Goal: Task Accomplishment & Management: Manage account settings

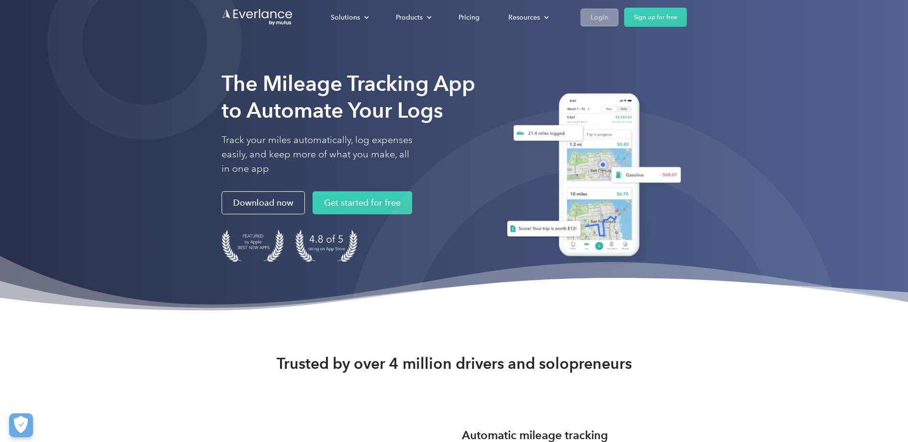
click at [597, 18] on div "Login" at bounding box center [599, 17] width 18 height 12
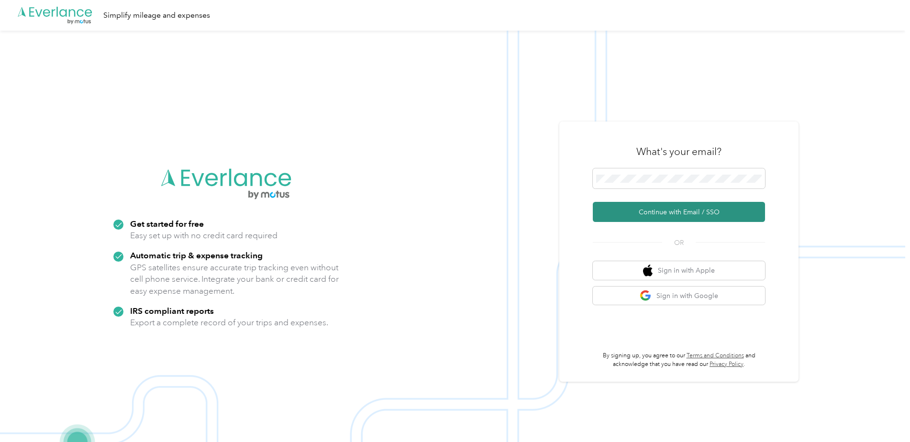
drag, startPoint x: 729, startPoint y: 208, endPoint x: 881, endPoint y: 280, distance: 168.2
click at [734, 212] on button "Continue with Email / SSO" at bounding box center [679, 212] width 172 height 20
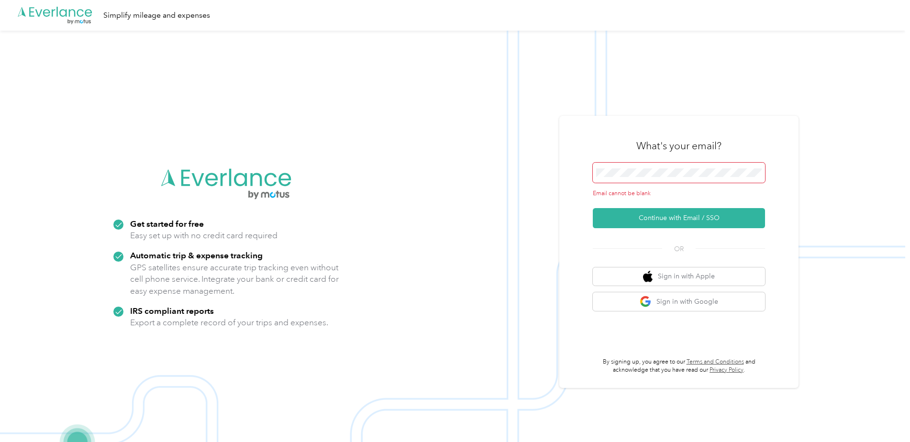
click at [670, 167] on span at bounding box center [679, 173] width 172 height 20
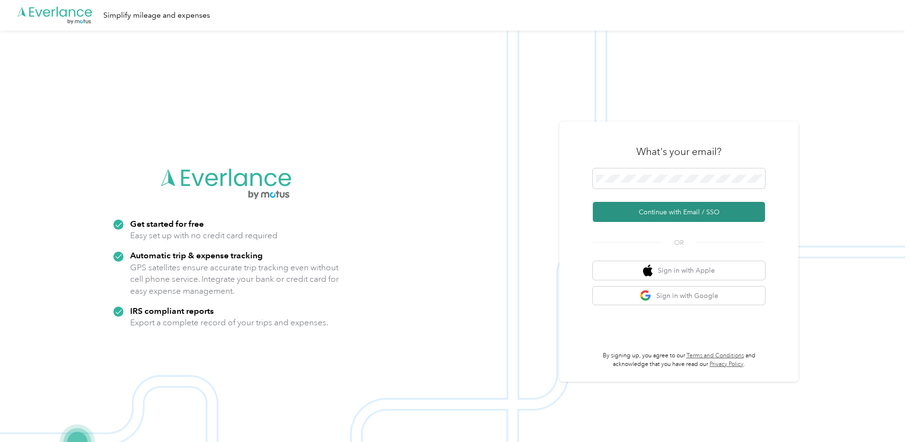
click at [721, 216] on button "Continue with Email / SSO" at bounding box center [679, 212] width 172 height 20
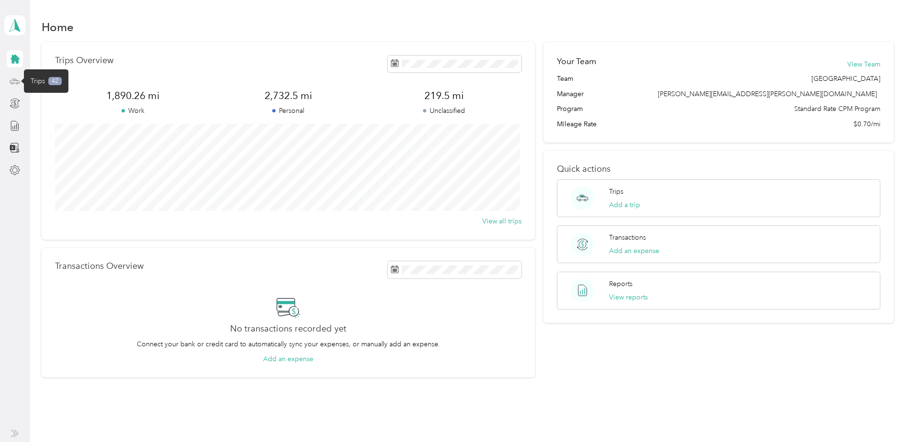
click at [13, 82] on icon at bounding box center [15, 81] width 11 height 11
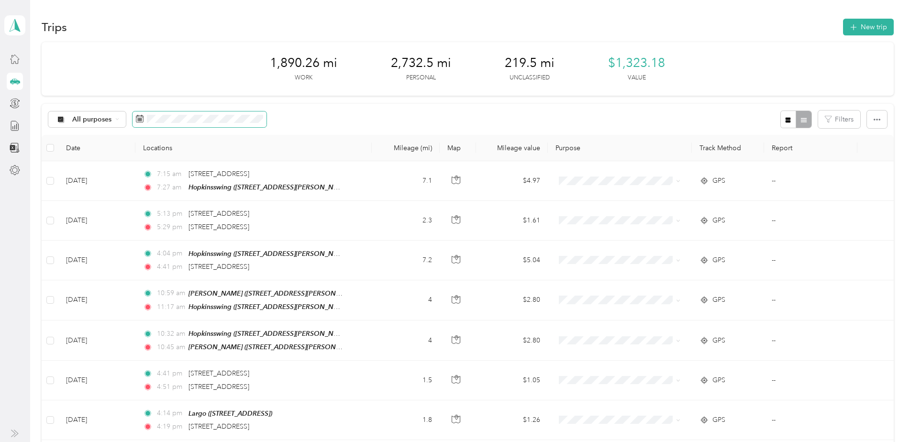
click at [140, 120] on icon at bounding box center [140, 119] width 8 height 8
click at [140, 118] on rect at bounding box center [140, 118] width 1 height 1
click at [119, 124] on div "All purposes" at bounding box center [157, 120] width 218 height 18
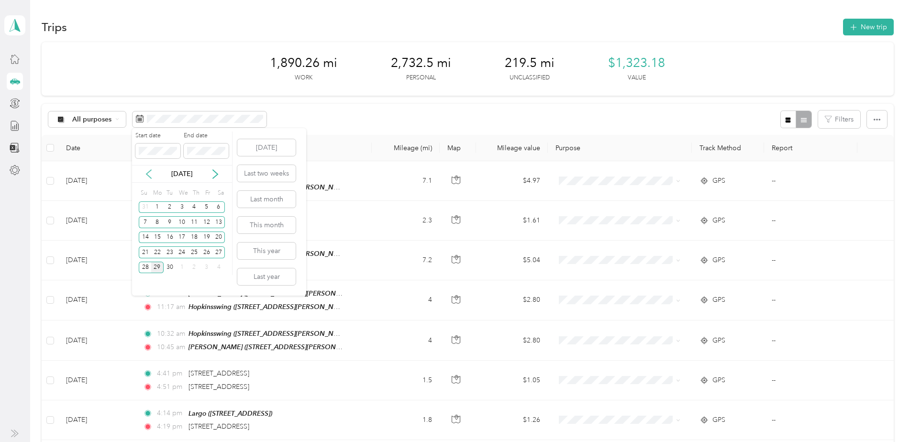
click at [145, 178] on icon at bounding box center [149, 174] width 10 height 10
click at [169, 206] on div "1" at bounding box center [170, 207] width 12 height 12
click at [193, 266] on div "31" at bounding box center [194, 268] width 12 height 12
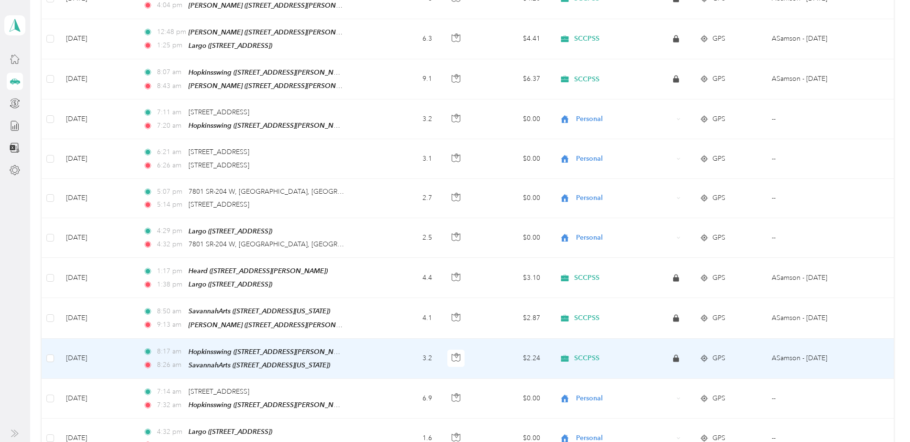
scroll to position [335, 0]
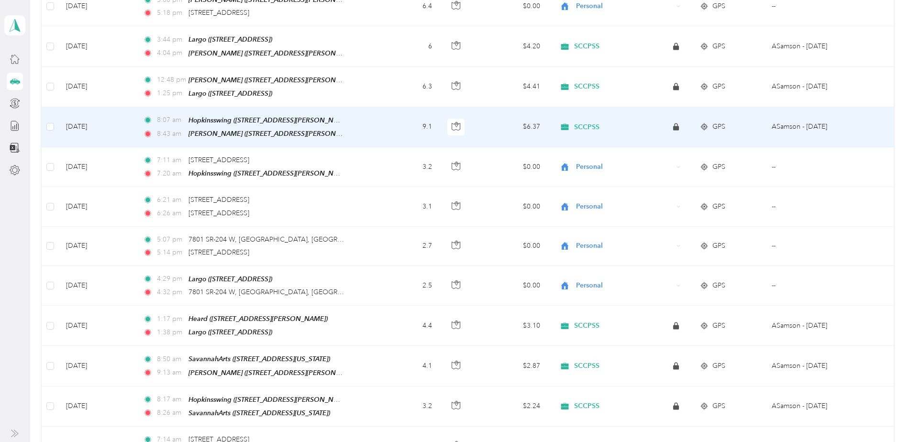
click at [581, 123] on span "SCCPSS" at bounding box center [586, 127] width 25 height 9
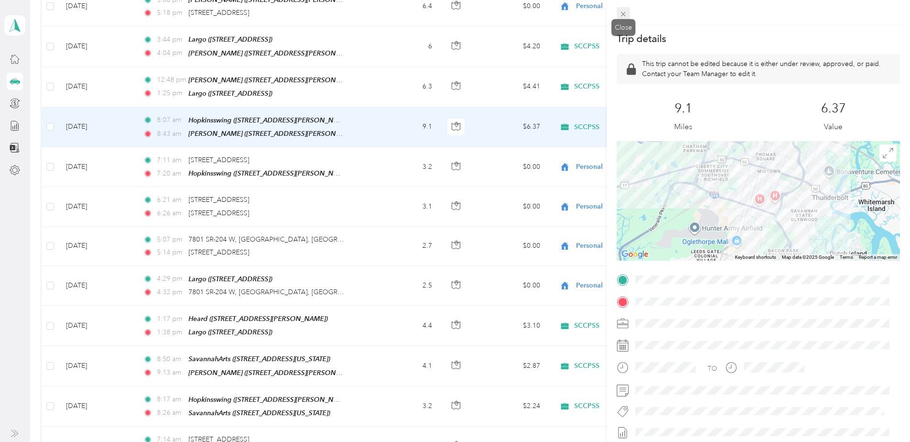
click at [624, 15] on icon at bounding box center [623, 14] width 8 height 8
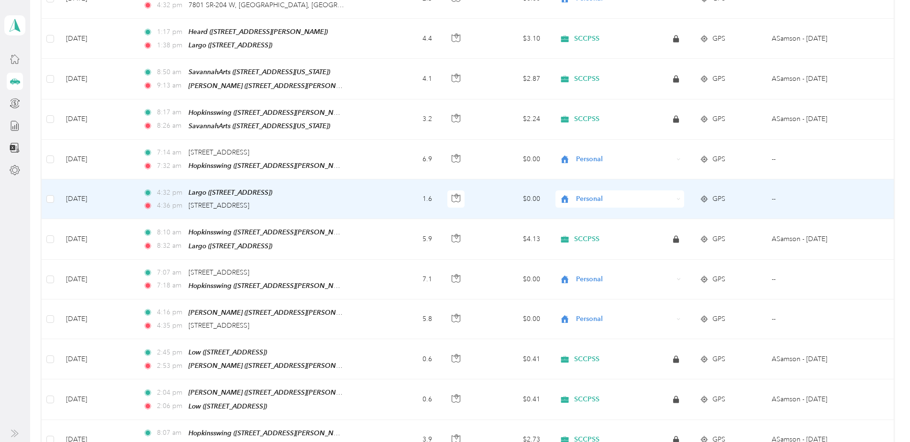
scroll to position [670, 0]
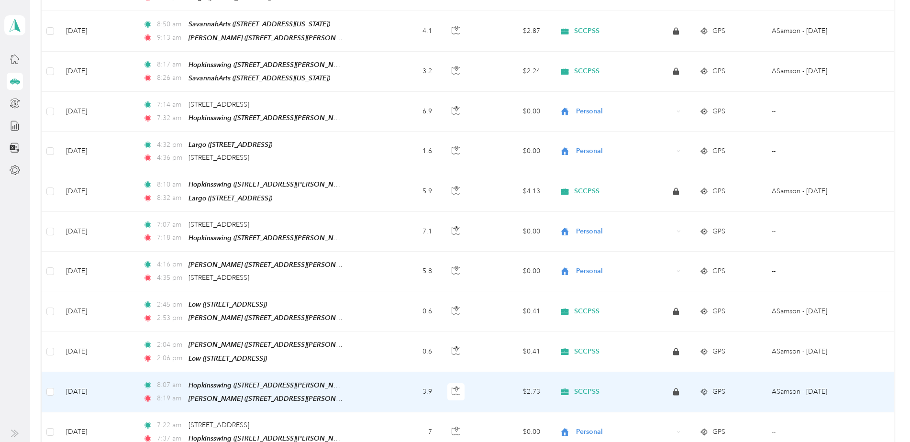
click at [563, 389] on icon at bounding box center [565, 392] width 8 height 7
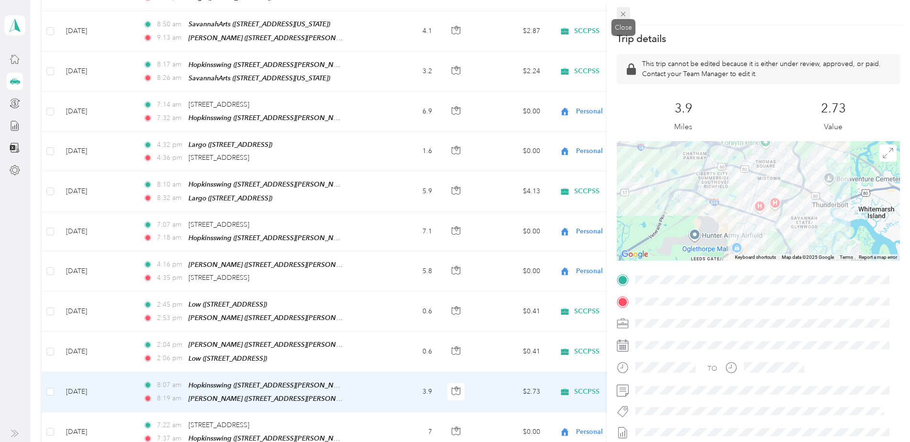
click at [624, 12] on icon at bounding box center [623, 14] width 8 height 8
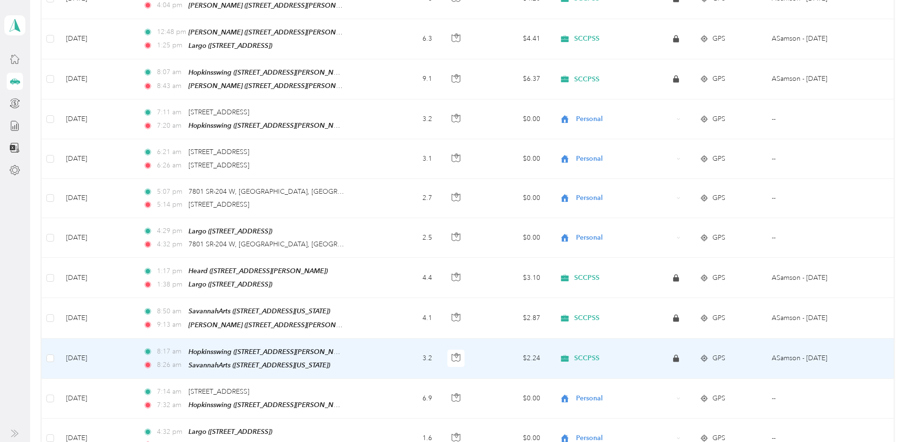
scroll to position [287, 0]
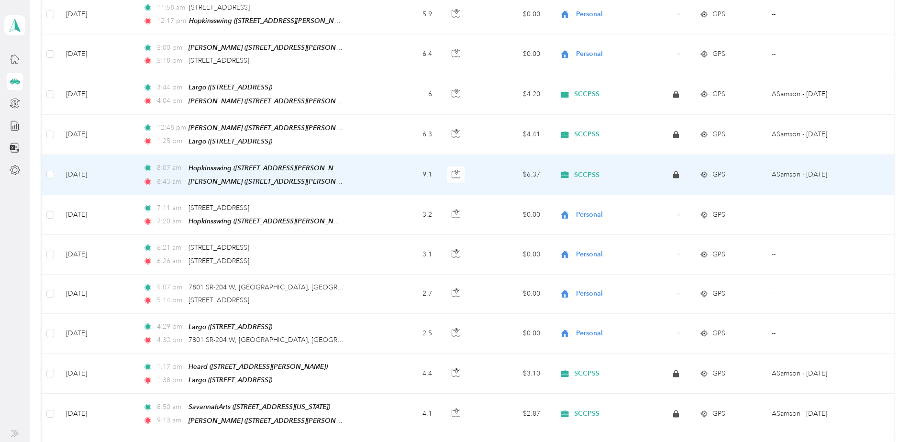
click at [592, 171] on span "SCCPSS" at bounding box center [586, 175] width 25 height 9
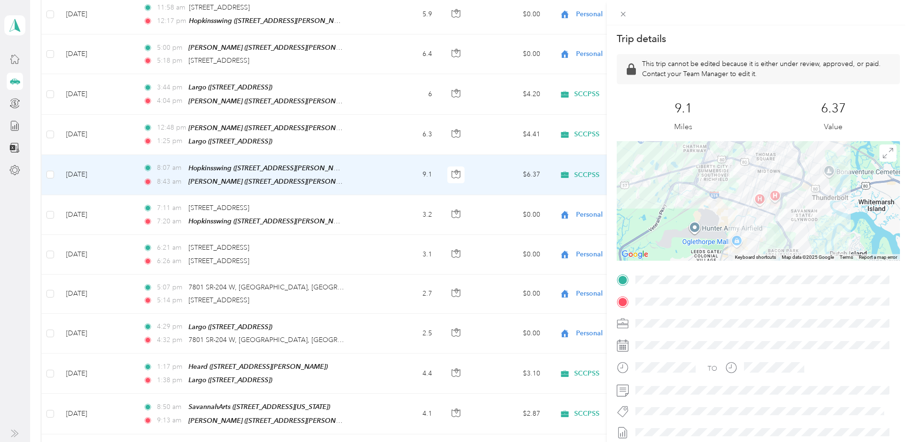
click at [583, 170] on div "Trip details This trip cannot be edited because it is either under review, appr…" at bounding box center [455, 221] width 910 height 442
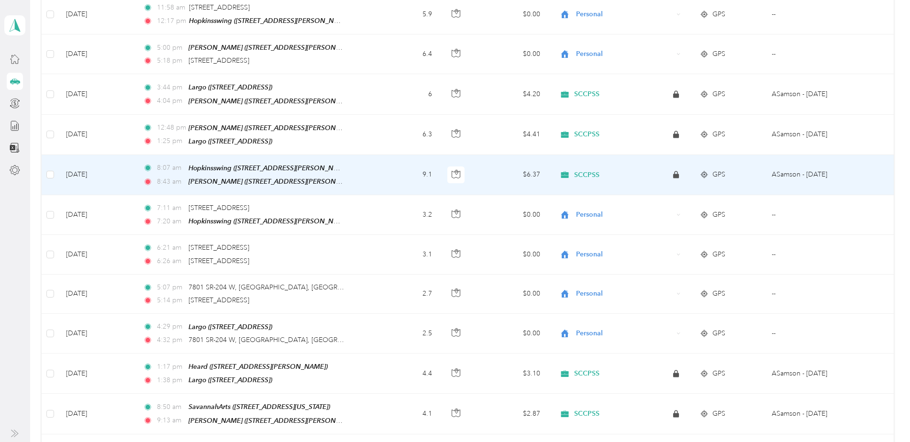
click at [583, 171] on span "SCCPSS" at bounding box center [586, 175] width 25 height 9
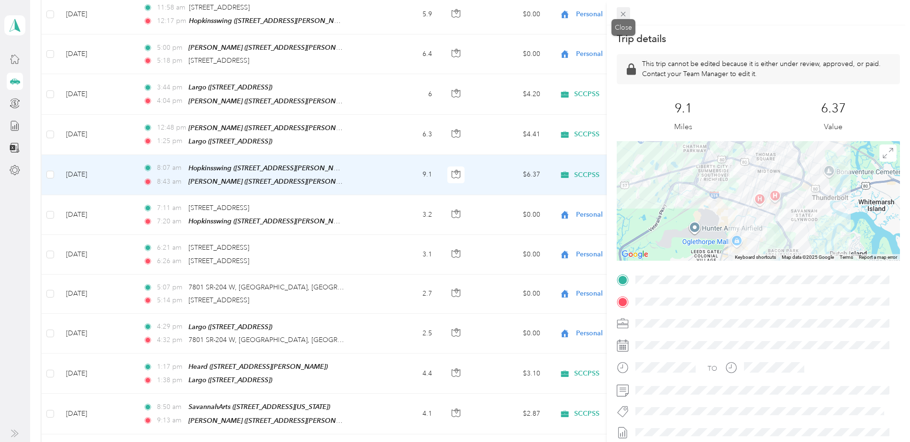
click at [622, 14] on icon at bounding box center [623, 14] width 8 height 8
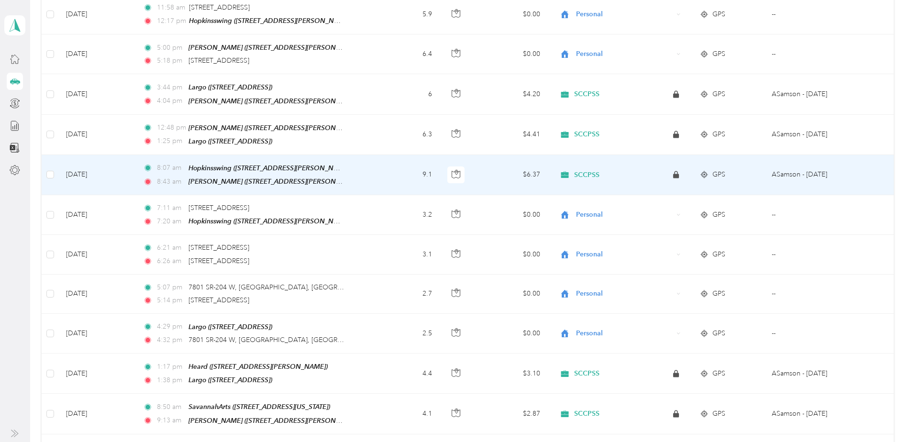
click at [590, 171] on span "SCCPSS" at bounding box center [586, 175] width 25 height 9
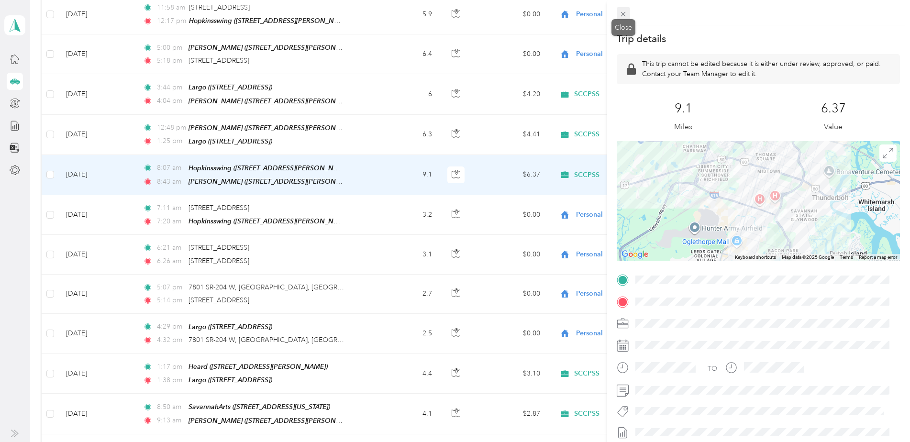
click at [623, 15] on icon at bounding box center [623, 14] width 5 height 5
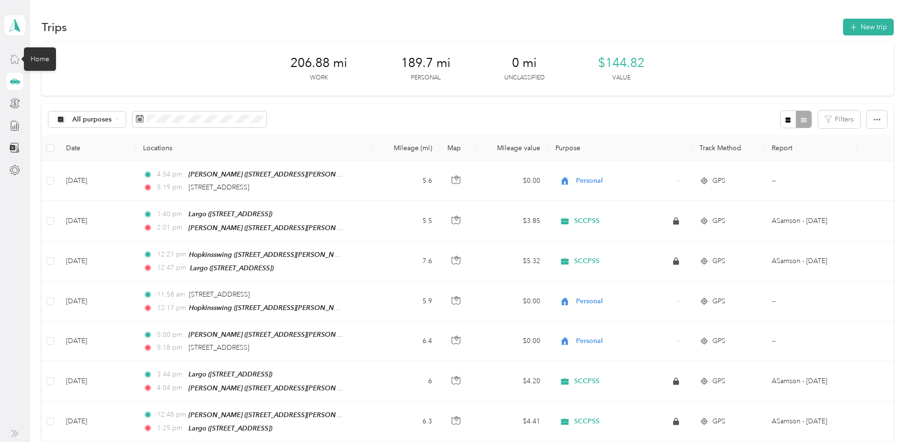
click at [12, 58] on icon at bounding box center [15, 59] width 9 height 9
